Goal: Information Seeking & Learning: Learn about a topic

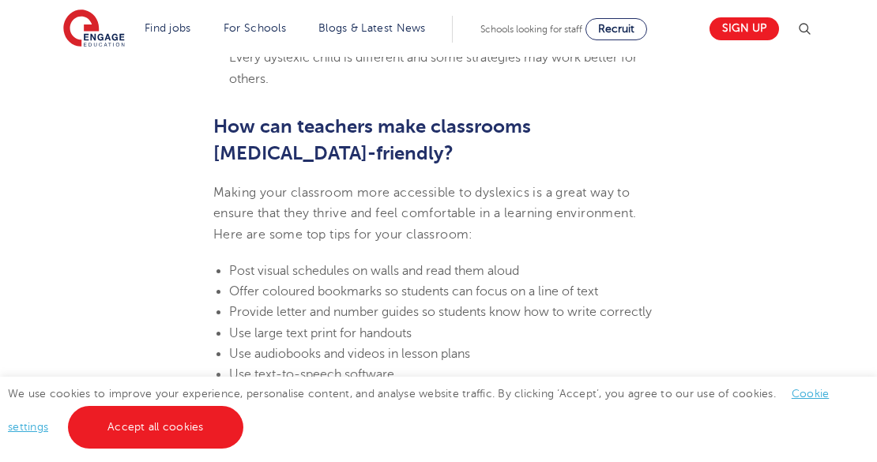
scroll to position [4402, 0]
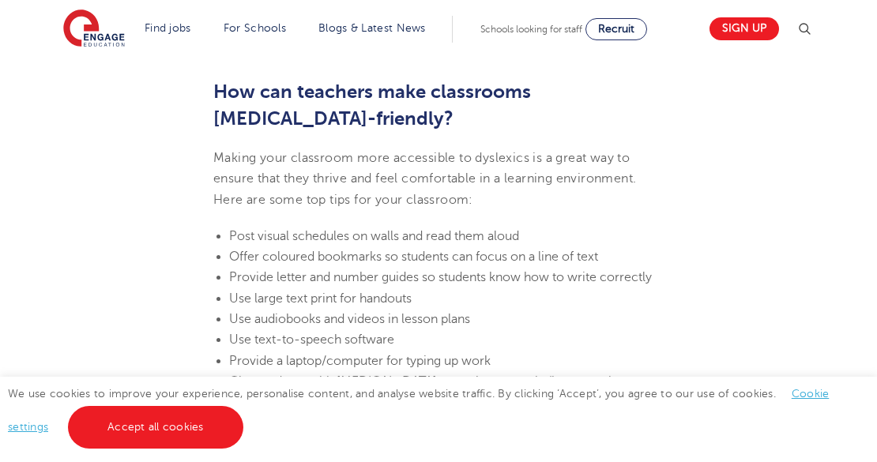
click at [229, 333] on span "Use text-to-speech software" at bounding box center [311, 340] width 165 height 14
drag, startPoint x: 254, startPoint y: 221, endPoint x: 401, endPoint y: 223, distance: 146.2
click at [401, 330] on li "Use text-to-speech software" at bounding box center [446, 340] width 435 height 21
copy span "text-to-speech software"
drag, startPoint x: 253, startPoint y: 180, endPoint x: 416, endPoint y: 180, distance: 163.6
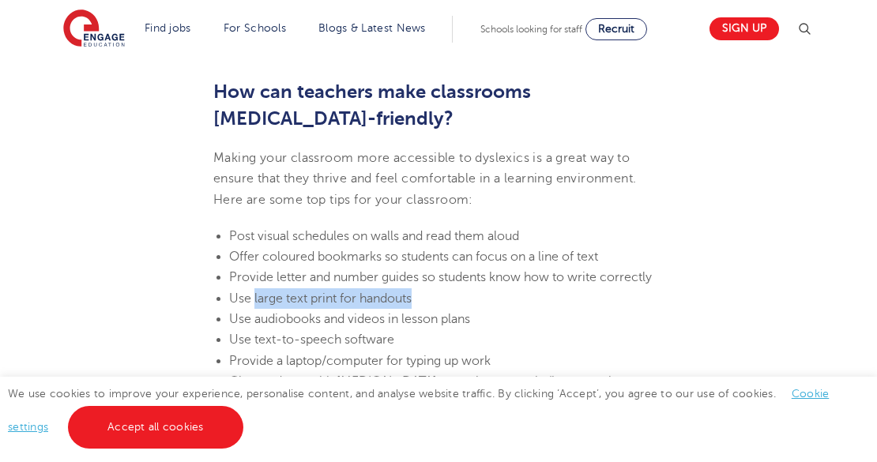
click at [416, 288] on li "Use large text print for handouts" at bounding box center [446, 298] width 435 height 21
copy span "large text print for handouts"
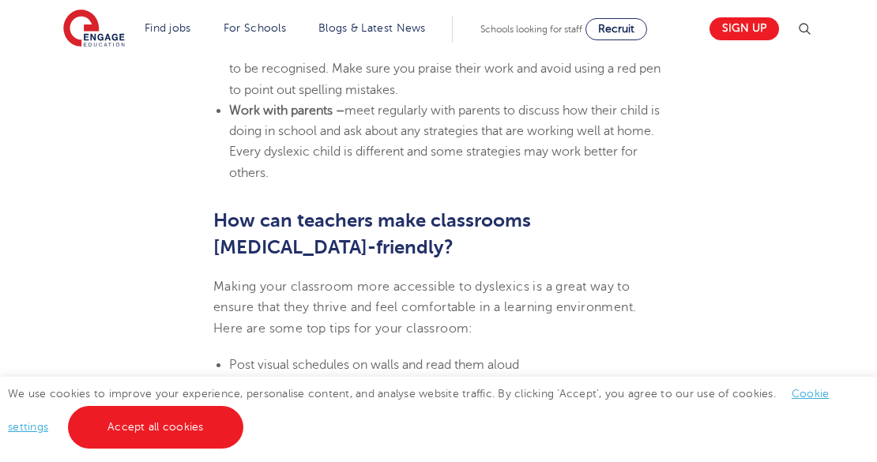
scroll to position [4281, 0]
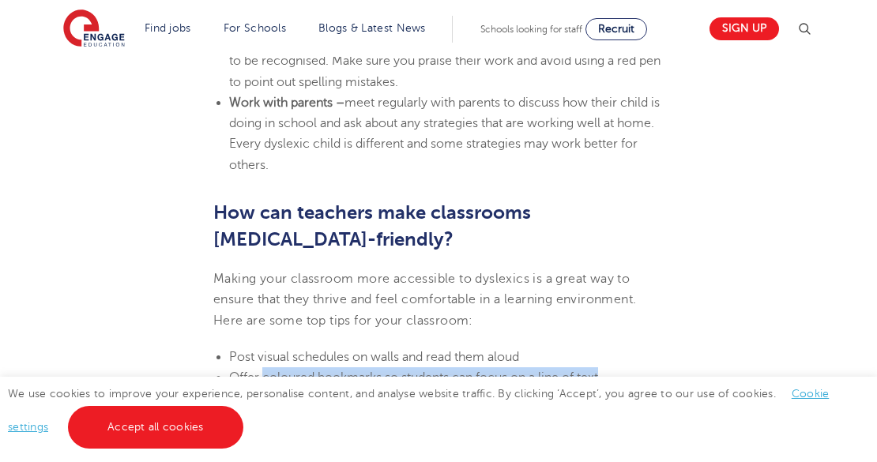
drag, startPoint x: 262, startPoint y: 262, endPoint x: 607, endPoint y: 259, distance: 345.3
click at [607, 367] on li "Offer coloured bookmarks so students can focus on a line of text" at bounding box center [446, 377] width 435 height 21
copy span "coloured bookmarks so students can focus on a line of text"
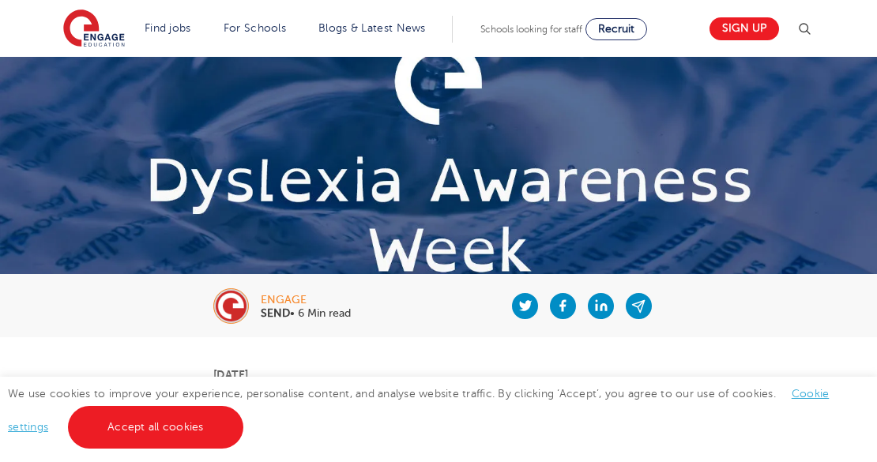
scroll to position [0, 0]
